Goal: Share content: Distribute website content to other platforms or users

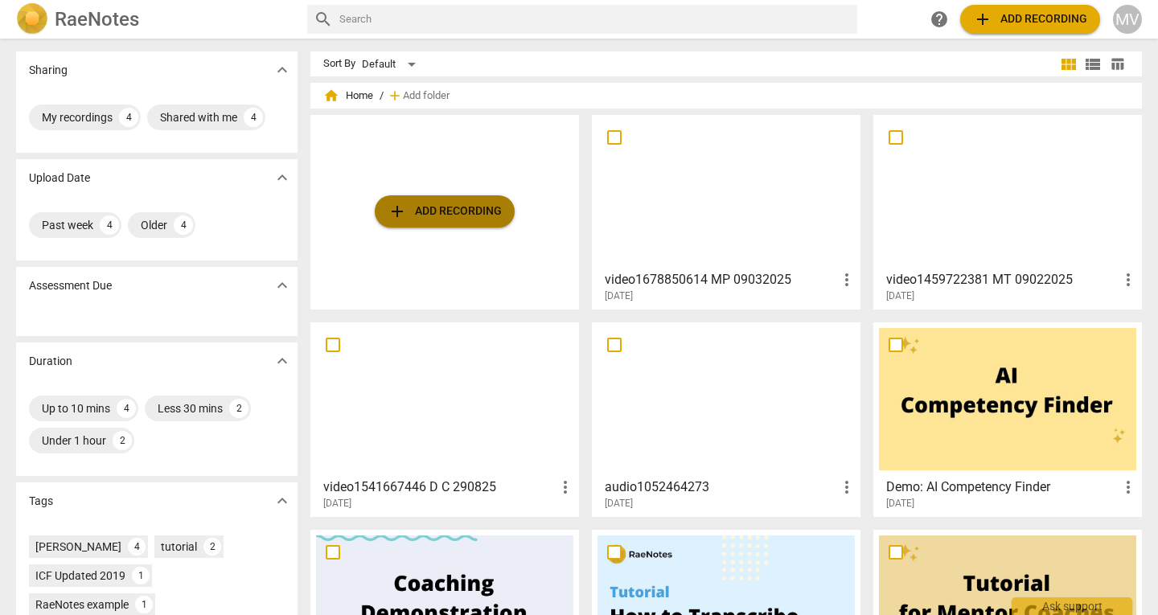
click at [425, 215] on span "add Add recording" at bounding box center [445, 211] width 114 height 19
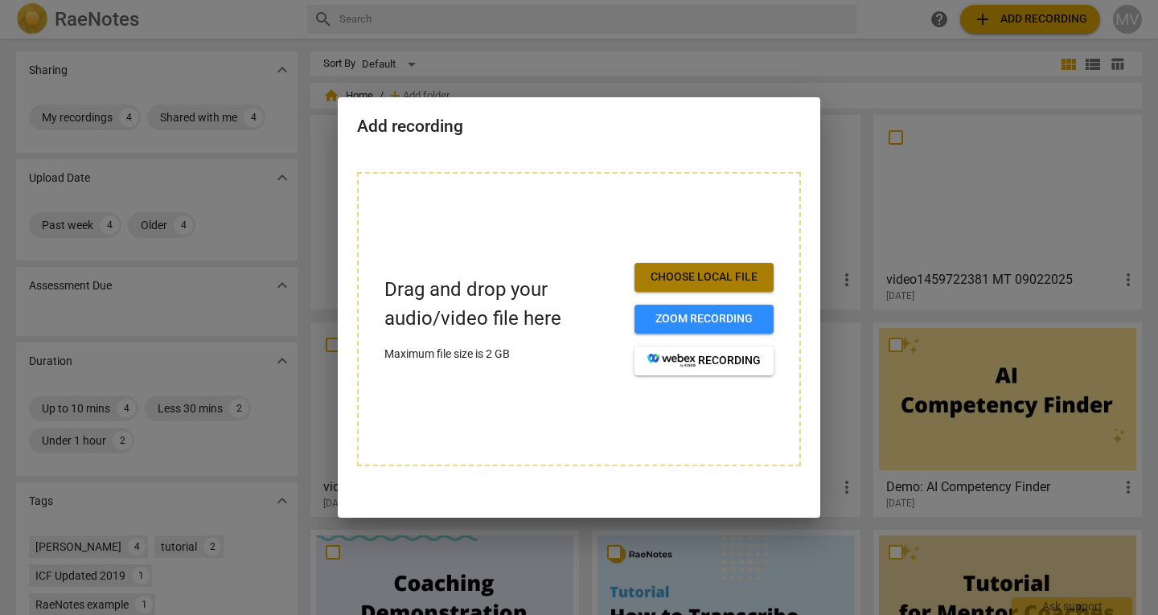
click at [717, 285] on span "Choose local file" at bounding box center [703, 277] width 113 height 16
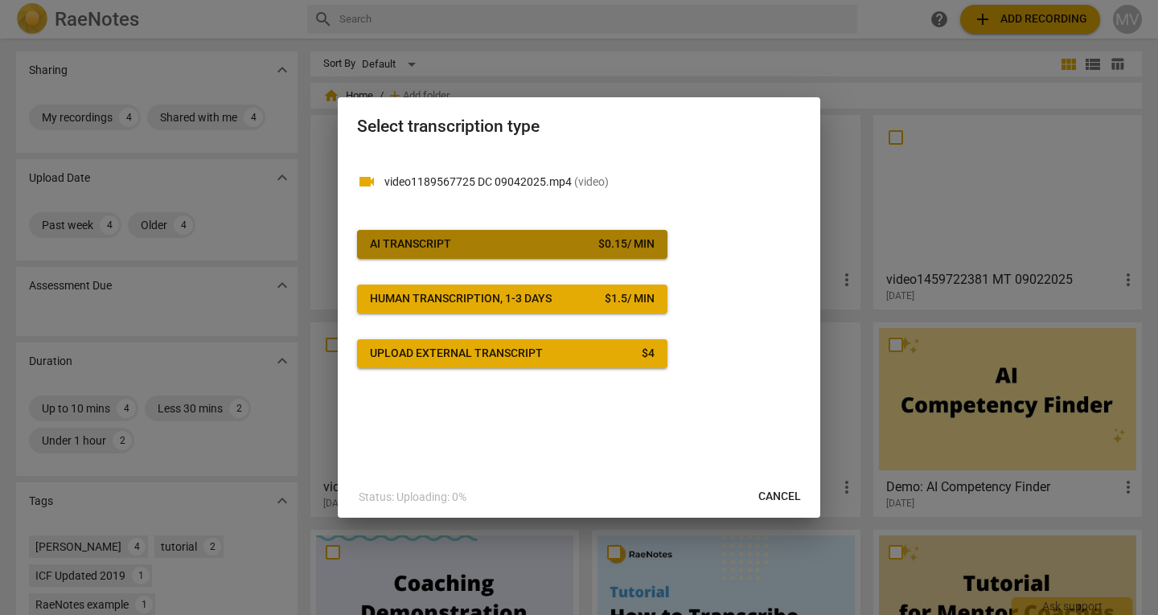
click at [490, 240] on span "AI Transcript $ 0.15 / min" at bounding box center [512, 244] width 285 height 16
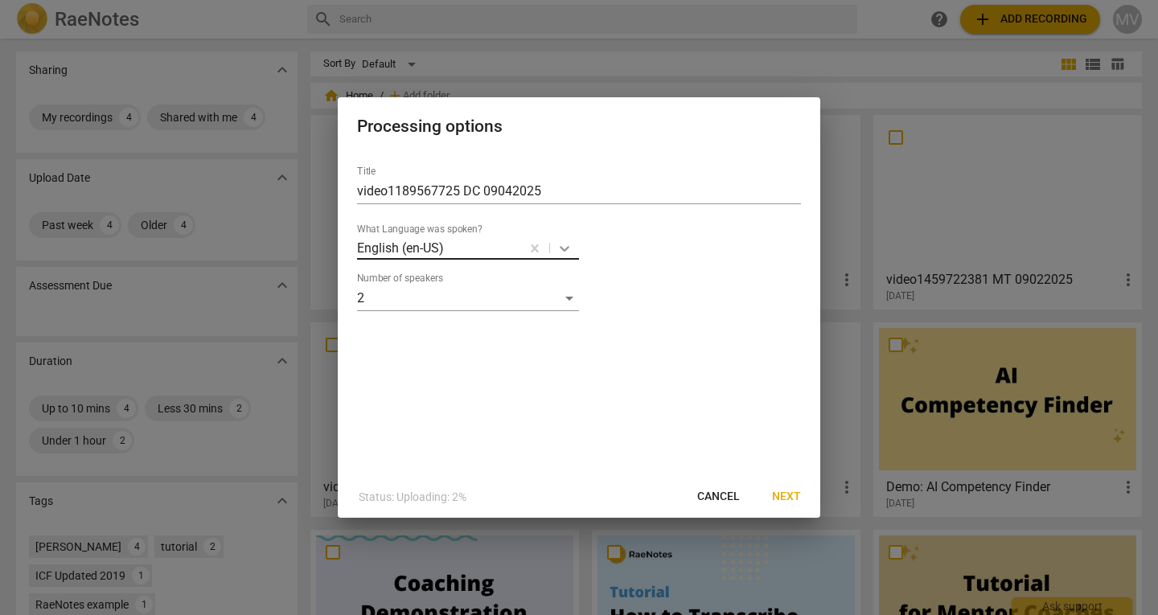
click at [556, 246] on div at bounding box center [564, 247] width 29 height 23
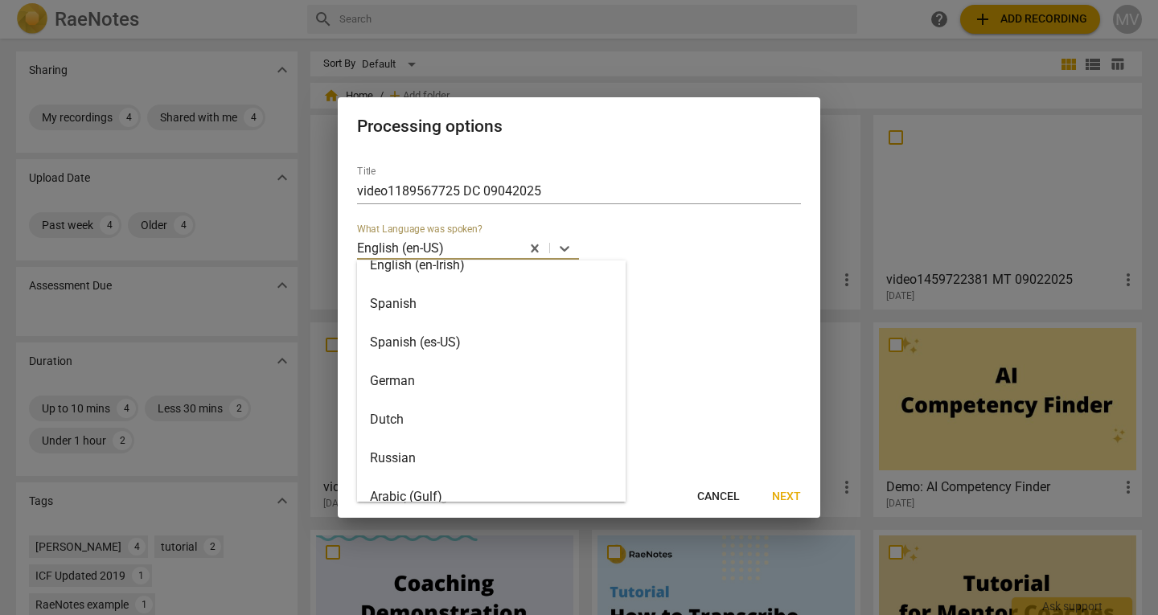
scroll to position [422, 0]
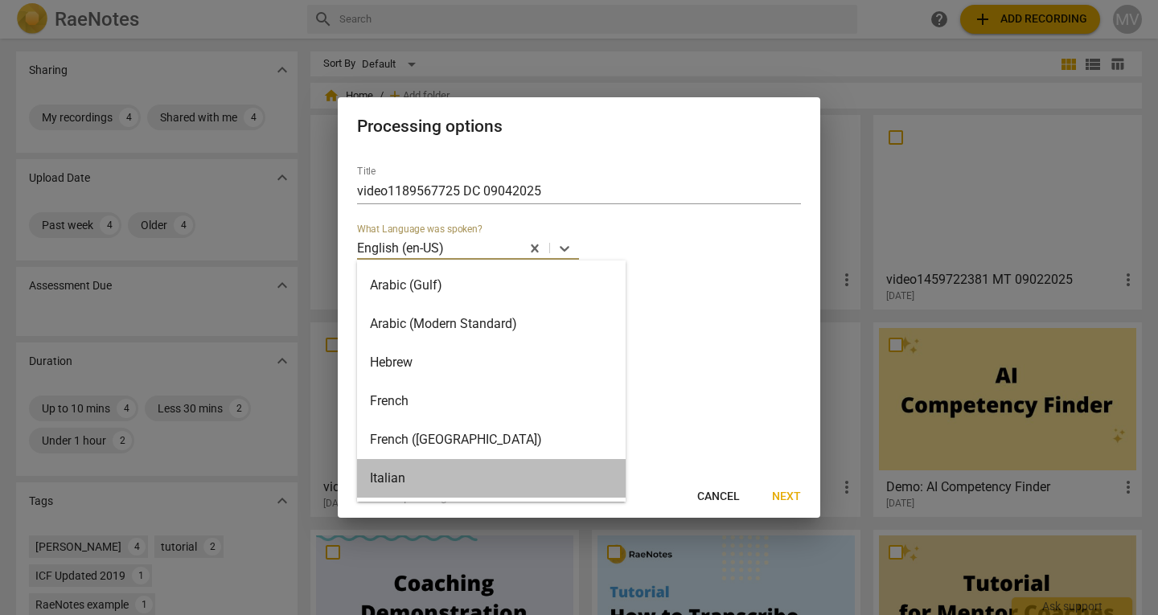
click at [503, 475] on div "Italian" at bounding box center [491, 478] width 269 height 39
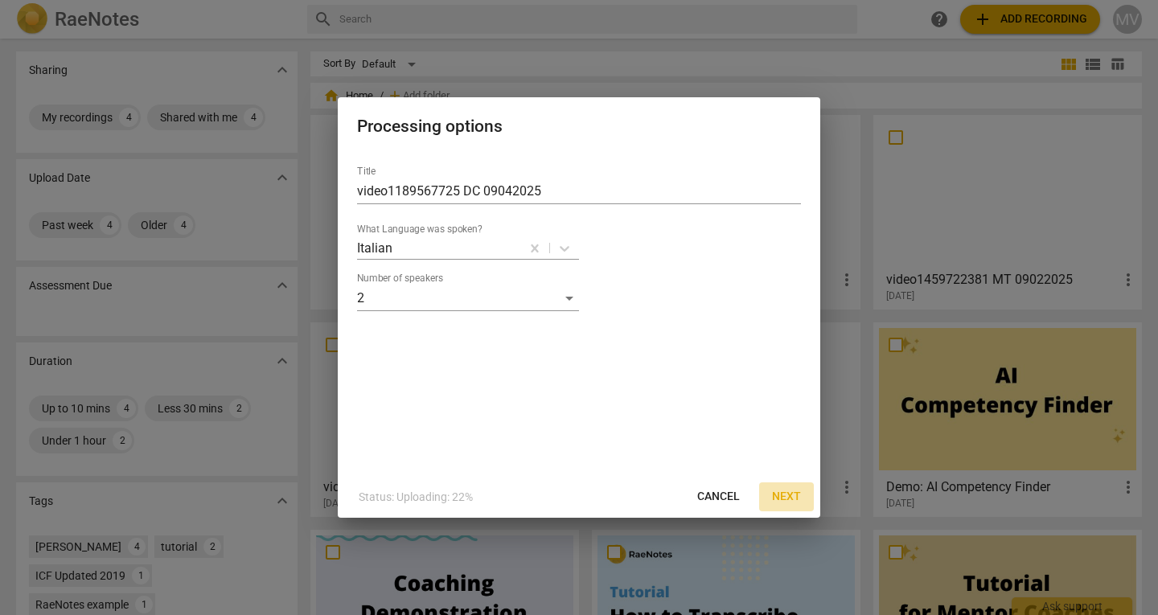
click at [797, 498] on span "Next" at bounding box center [786, 497] width 29 height 16
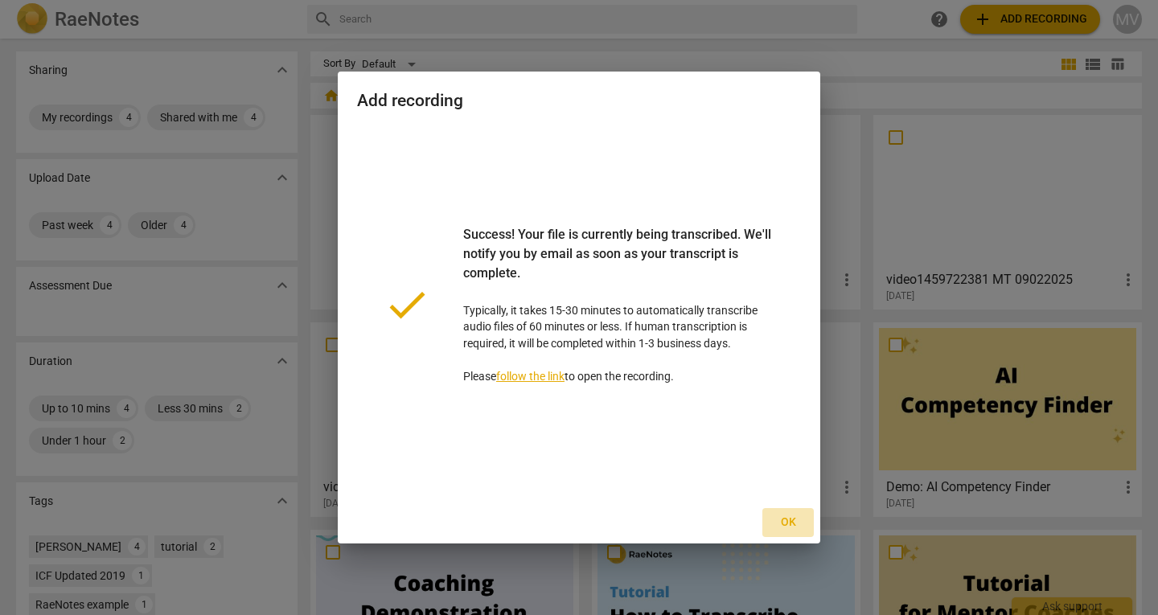
click at [789, 525] on span "Ok" at bounding box center [788, 523] width 26 height 16
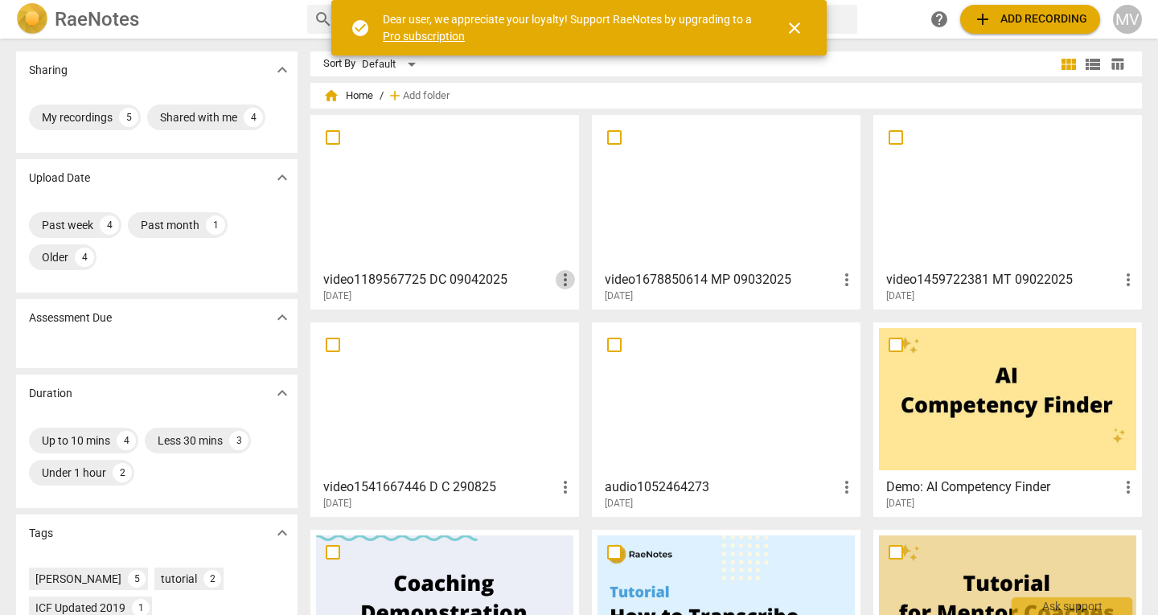
click at [565, 286] on span "more_vert" at bounding box center [565, 279] width 19 height 19
click at [470, 200] on div at bounding box center [579, 307] width 1158 height 615
click at [331, 141] on input "checkbox" at bounding box center [333, 137] width 34 height 19
checkbox input "false"
click at [567, 279] on span "more_vert" at bounding box center [565, 279] width 19 height 19
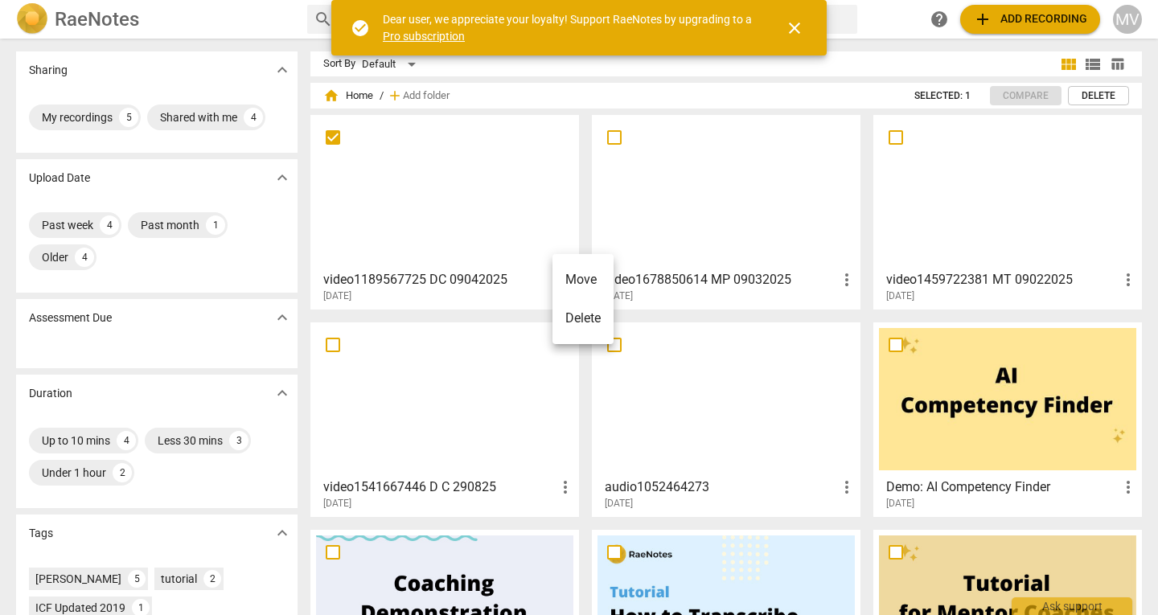
click at [1044, 125] on div at bounding box center [579, 307] width 1158 height 615
click at [277, 72] on span "expand_more" at bounding box center [282, 69] width 19 height 19
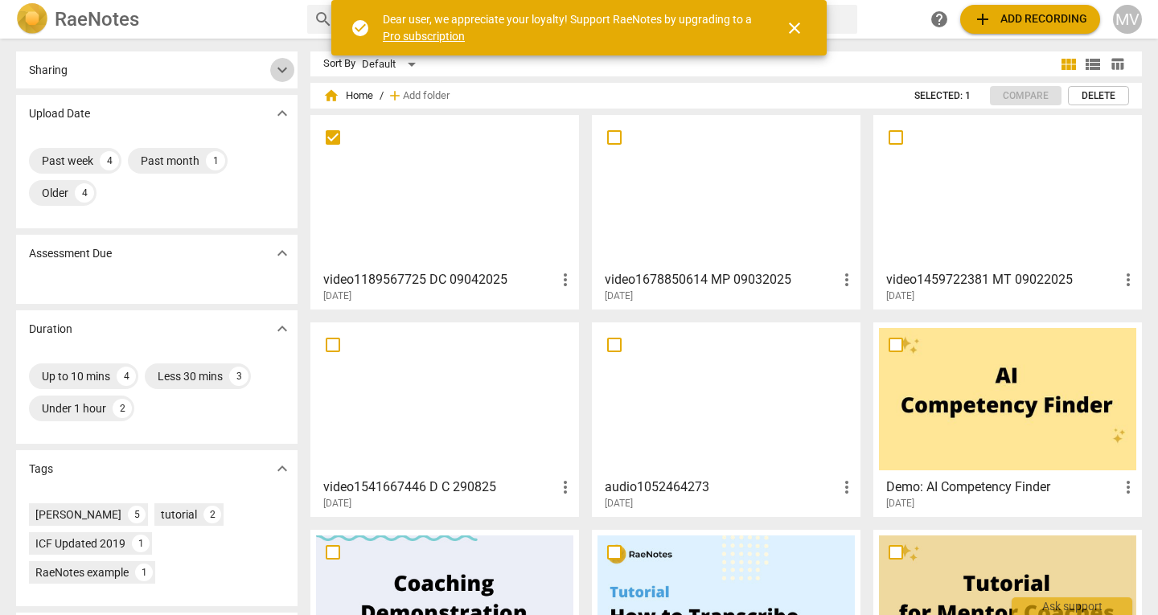
click at [277, 72] on span "expand_more" at bounding box center [282, 69] width 19 height 19
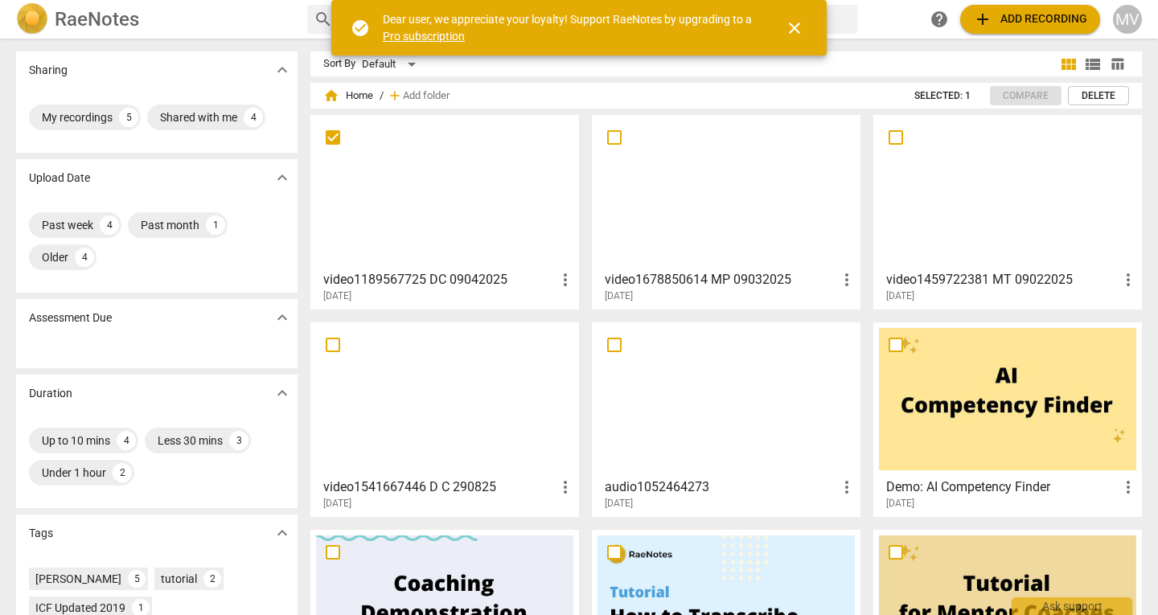
click at [1058, 128] on div at bounding box center [1007, 192] width 257 height 142
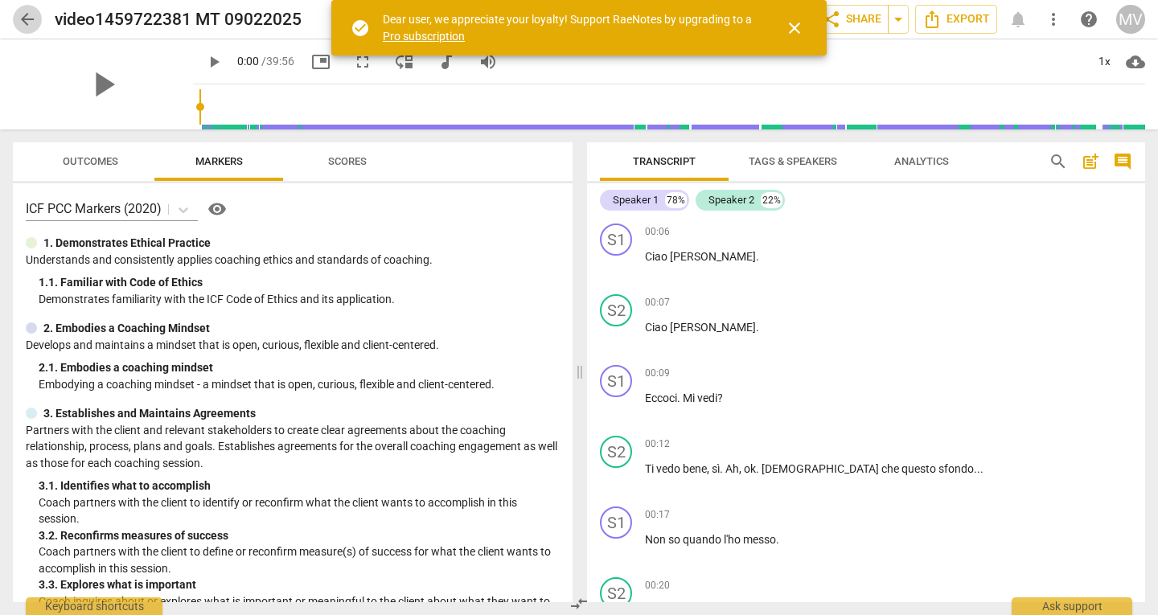
click at [22, 16] on span "arrow_back" at bounding box center [27, 19] width 19 height 19
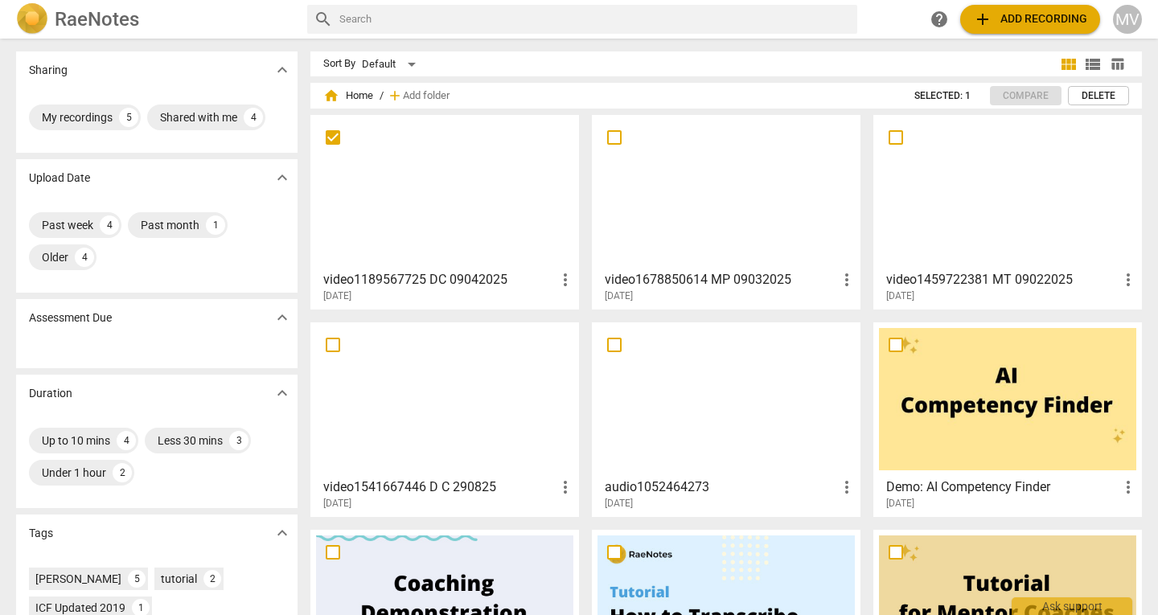
click at [491, 188] on div at bounding box center [444, 192] width 257 height 142
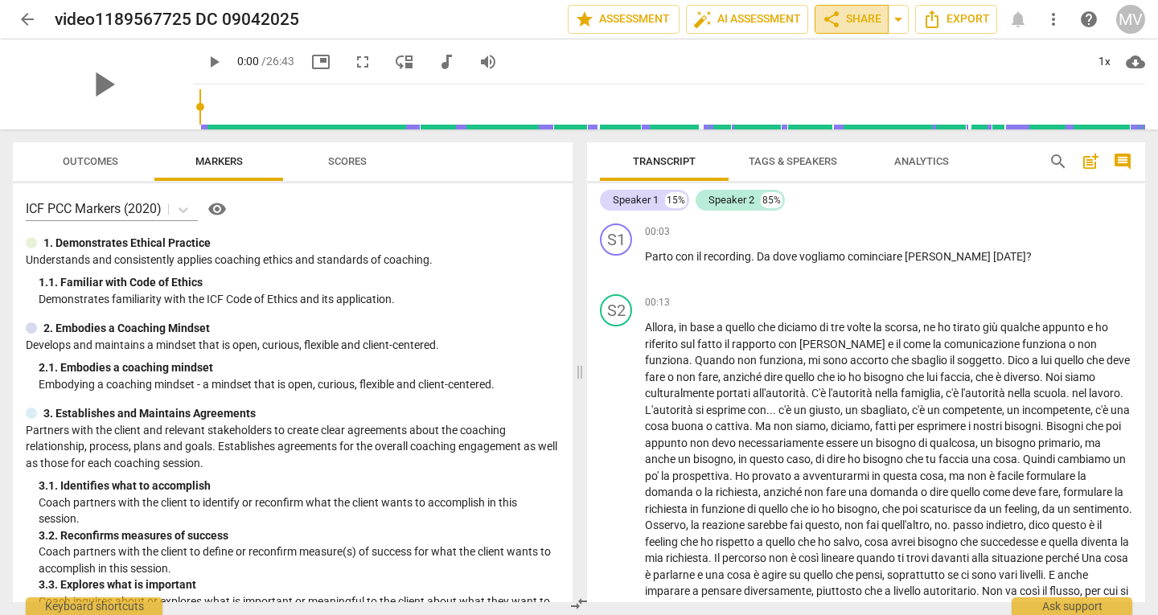
click at [865, 26] on span "share Share" at bounding box center [852, 19] width 60 height 19
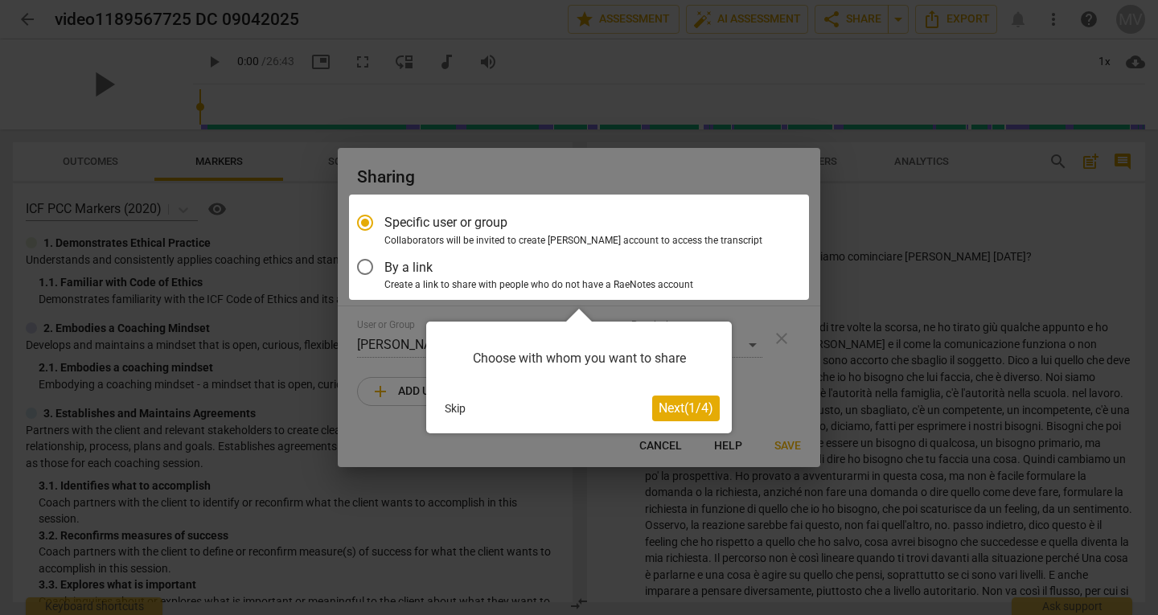
click at [684, 413] on span "Next ( 1 / 4 )" at bounding box center [686, 408] width 55 height 15
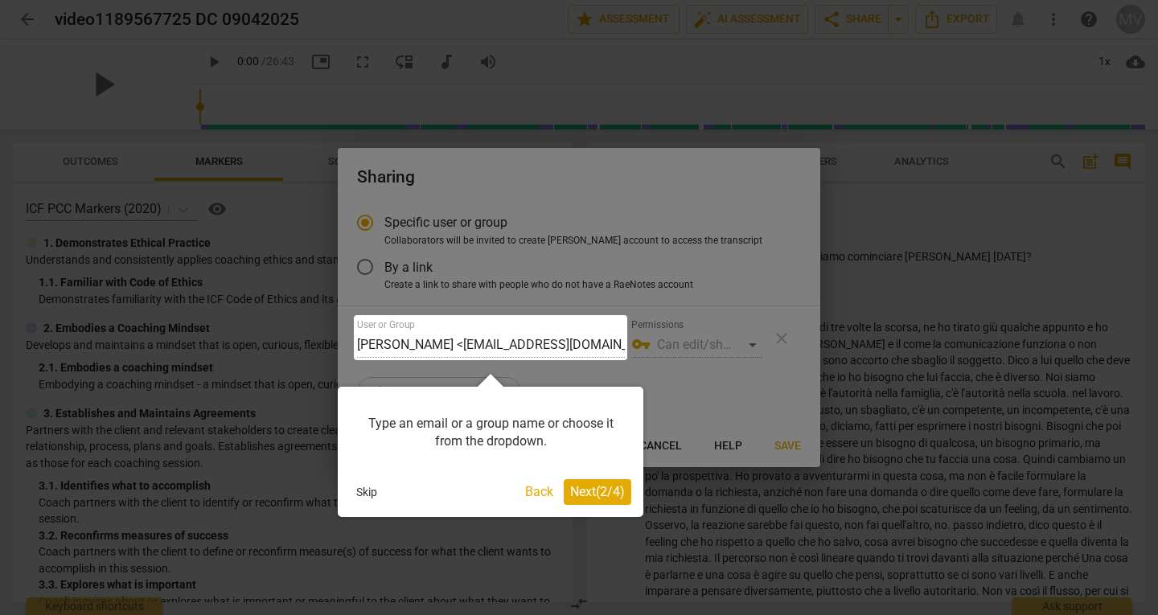
click at [598, 501] on button "Next ( 2 / 4 )" at bounding box center [598, 492] width 68 height 26
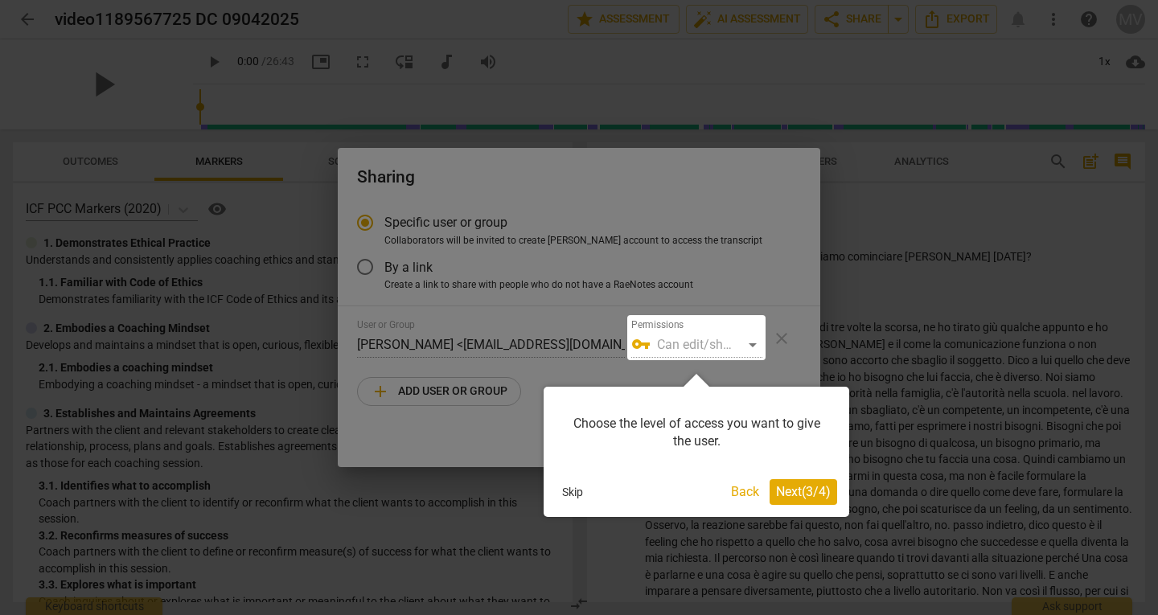
click at [801, 497] on span "Next ( 3 / 4 )" at bounding box center [803, 491] width 55 height 15
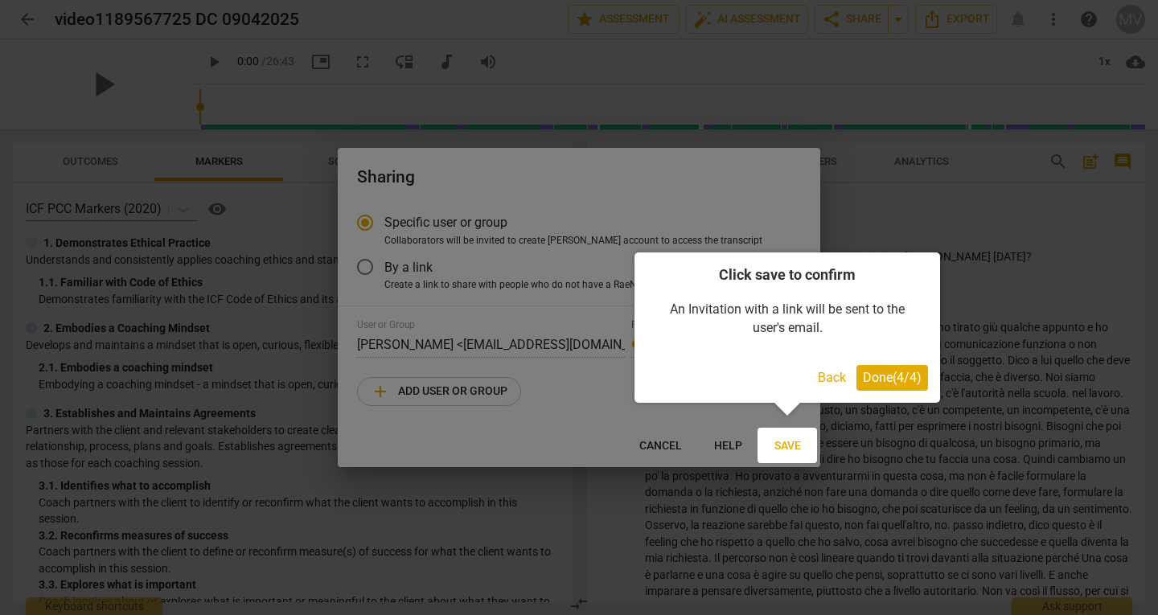
click at [878, 384] on span "Done ( 4 / 4 )" at bounding box center [892, 377] width 59 height 15
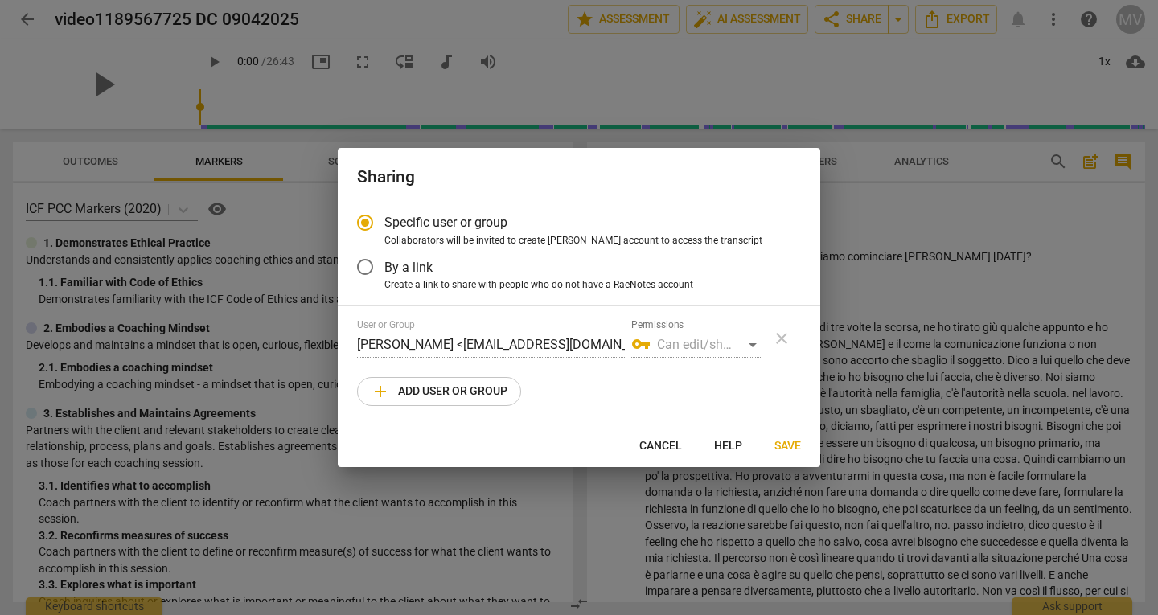
click at [753, 342] on div "vpn_key Can edit/share" at bounding box center [696, 345] width 131 height 26
click at [751, 344] on div "vpn_key Can edit/share" at bounding box center [696, 345] width 131 height 26
click at [464, 398] on span "add Add user or group" at bounding box center [439, 391] width 137 height 19
radio input "false"
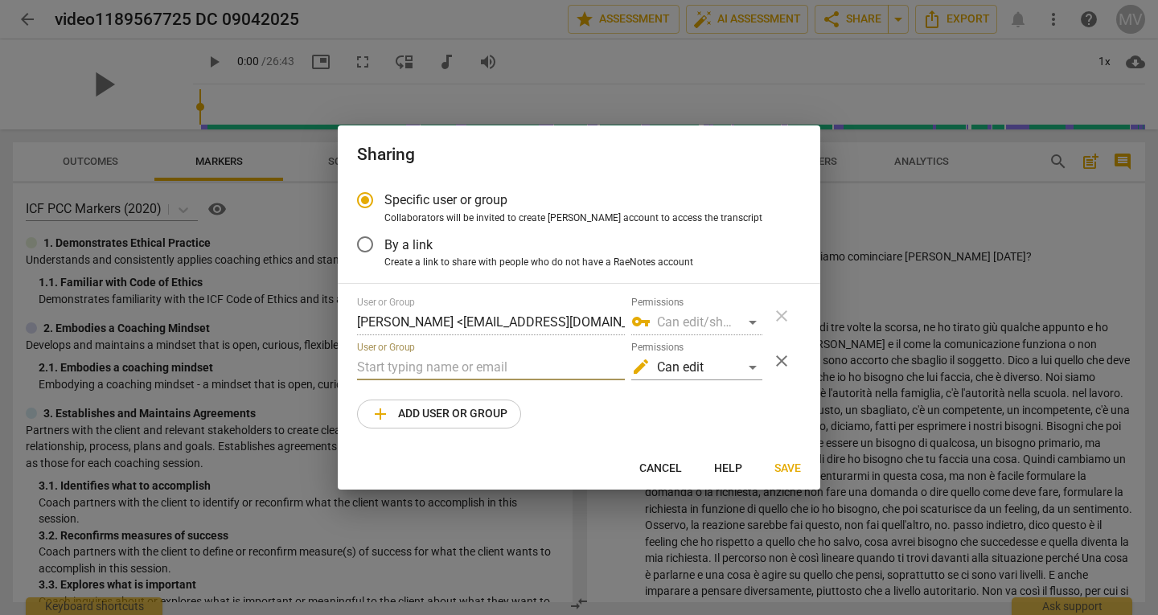
click at [450, 368] on input "text" at bounding box center [491, 368] width 268 height 26
type input "b"
click at [368, 249] on input "By a link" at bounding box center [365, 244] width 39 height 39
radio input "false"
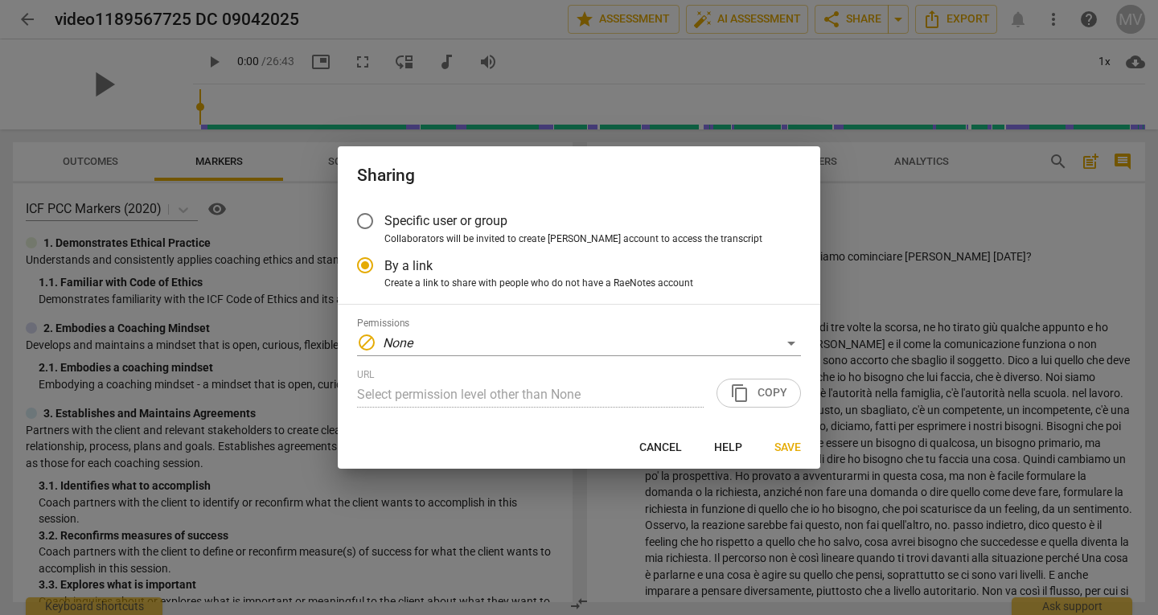
click at [363, 224] on input "Specific user or group" at bounding box center [365, 221] width 39 height 39
radio input "false"
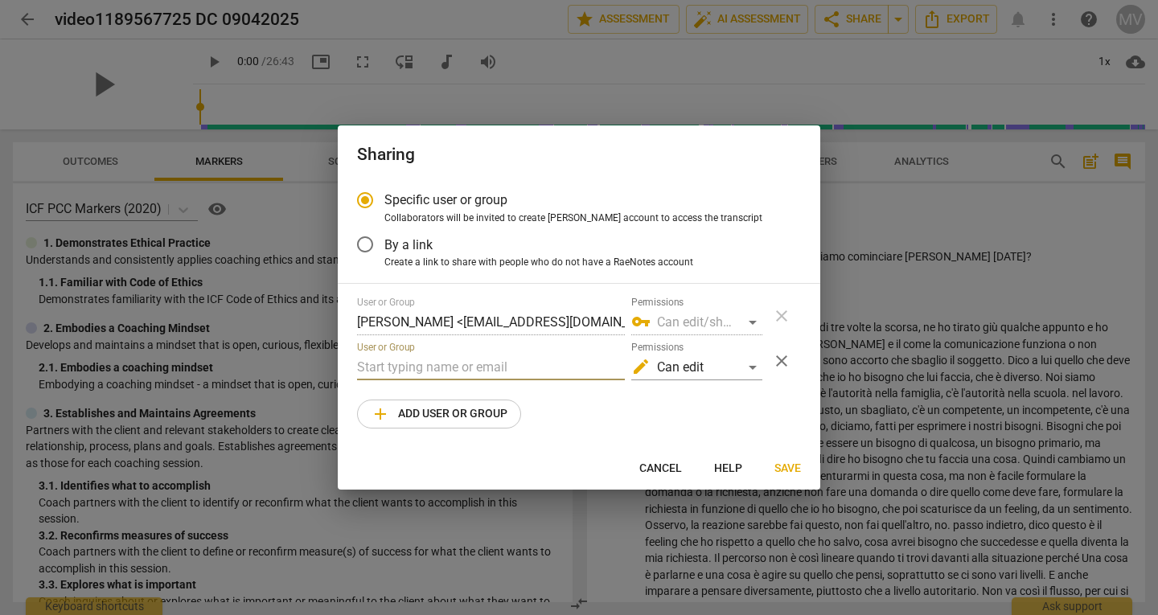
click at [490, 372] on input "text" at bounding box center [491, 368] width 268 height 26
paste input "[PERSON_NAME][EMAIL_ADDRESS][DOMAIN_NAME]"
type input "[PERSON_NAME][EMAIL_ADDRESS][DOMAIN_NAME]"
click at [783, 466] on span "Save" at bounding box center [788, 469] width 27 height 16
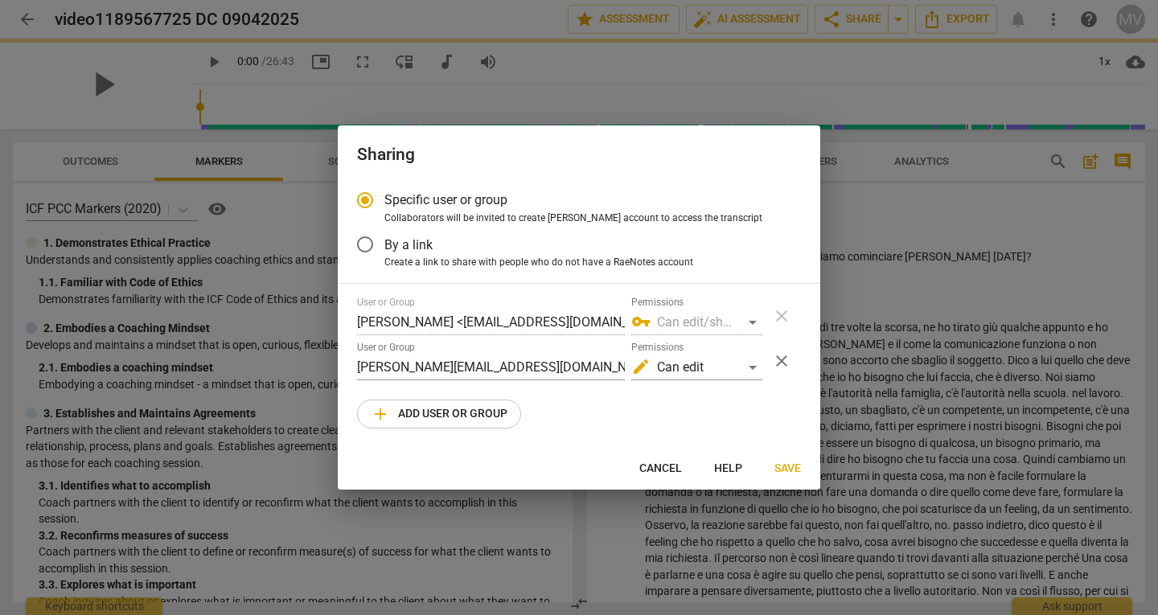
radio input "false"
type input "[PERSON_NAME] <[PERSON_NAME][EMAIL_ADDRESS][DOMAIN_NAME]>"
